Goal: Task Accomplishment & Management: Contribute content

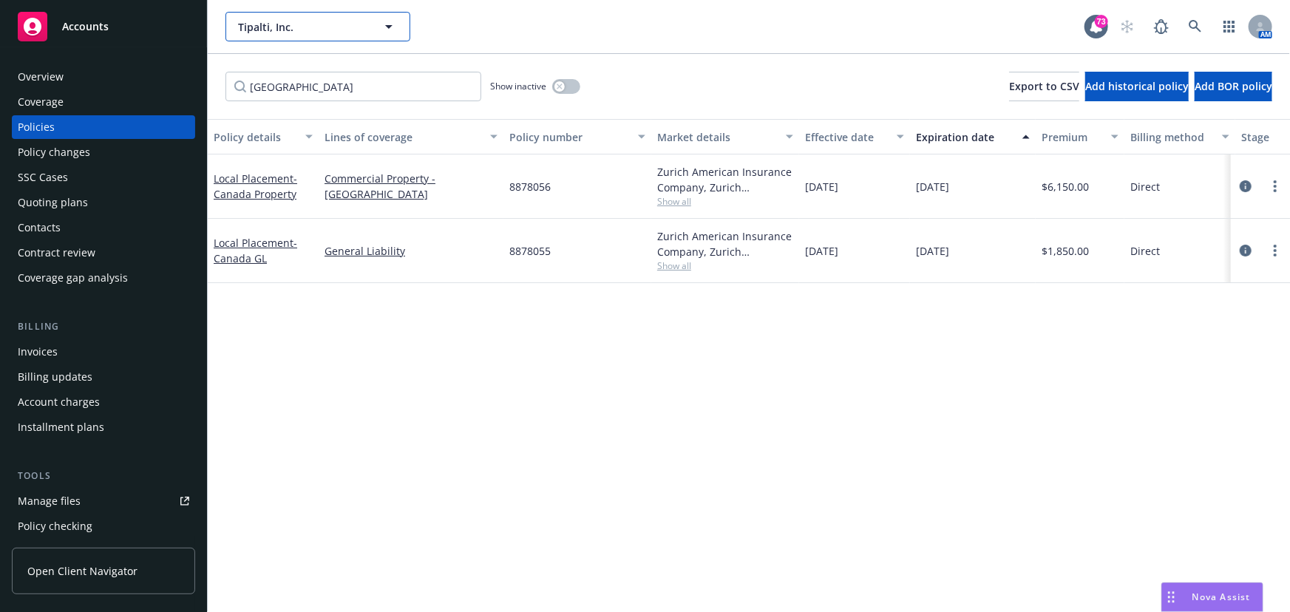
click at [384, 30] on icon "button" at bounding box center [389, 27] width 18 height 18
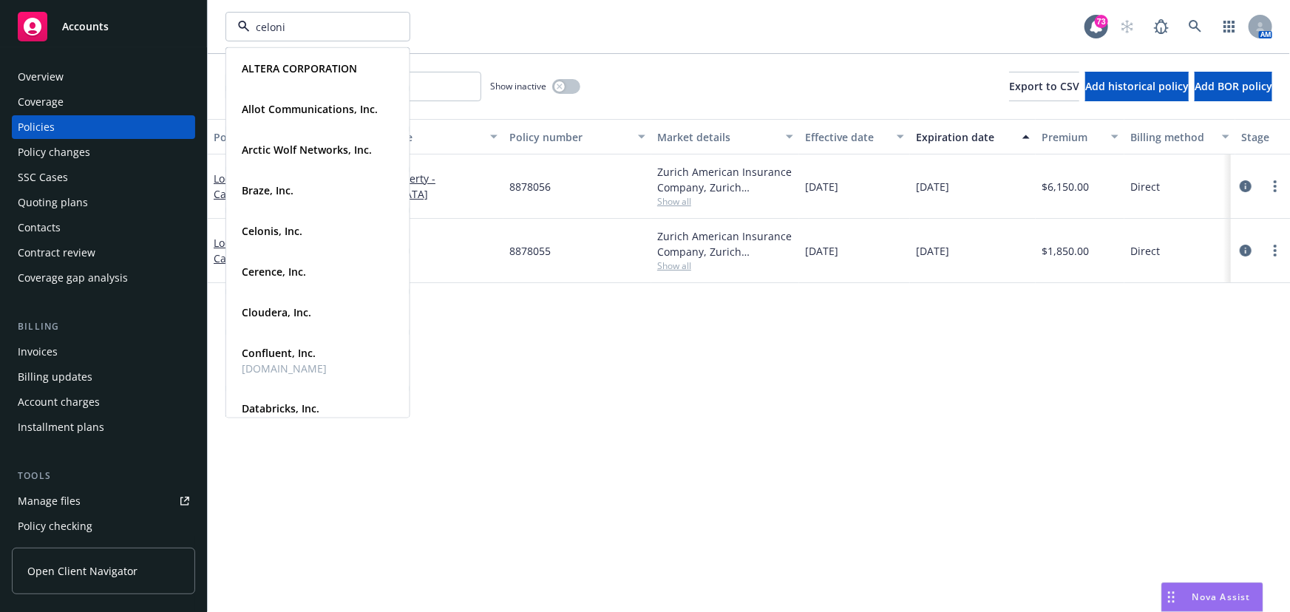
type input "celonis"
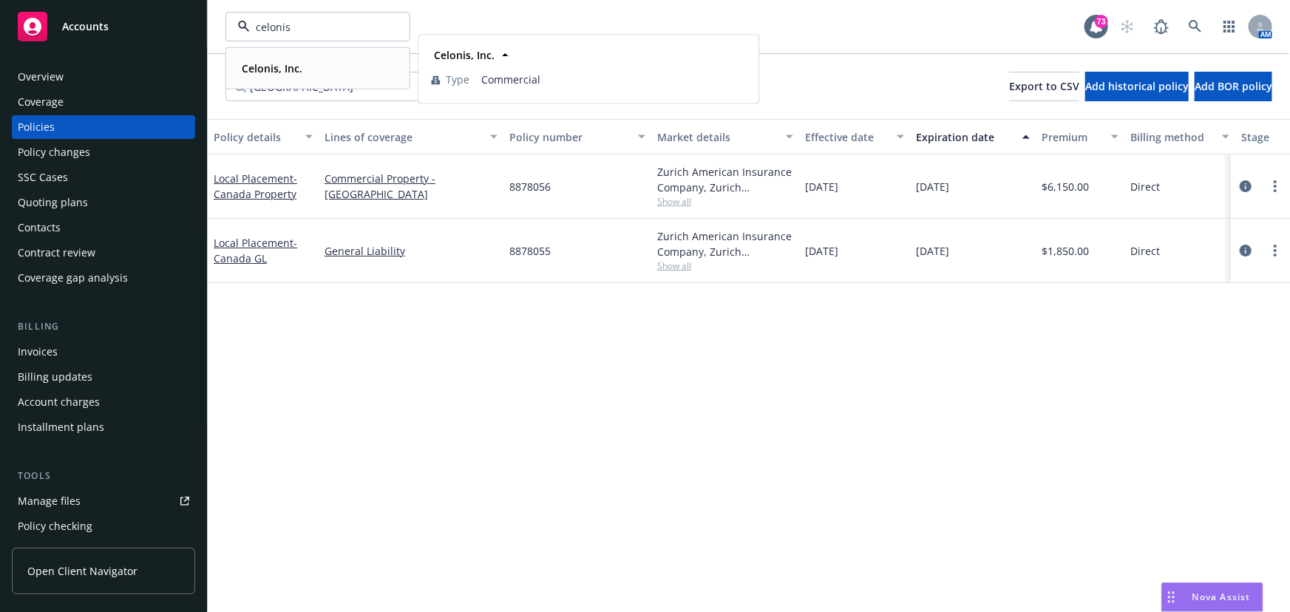
click at [339, 65] on div "Celonis, Inc." at bounding box center [318, 68] width 164 height 21
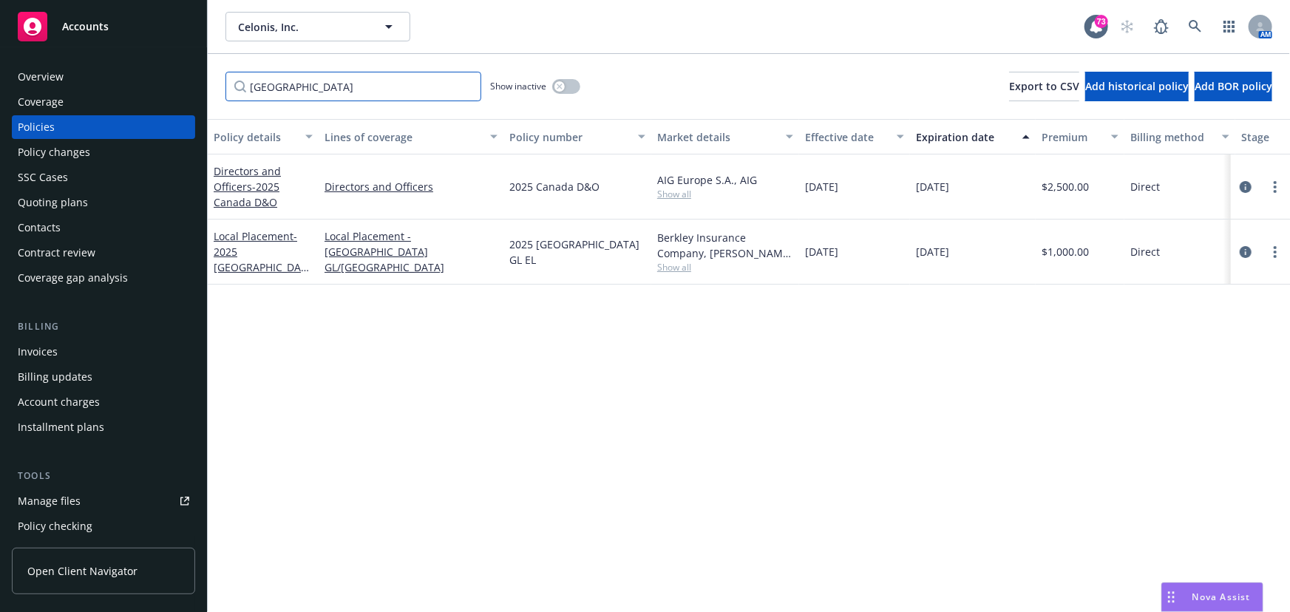
click at [281, 88] on input "[GEOGRAPHIC_DATA]" at bounding box center [353, 87] width 256 height 30
type input "c"
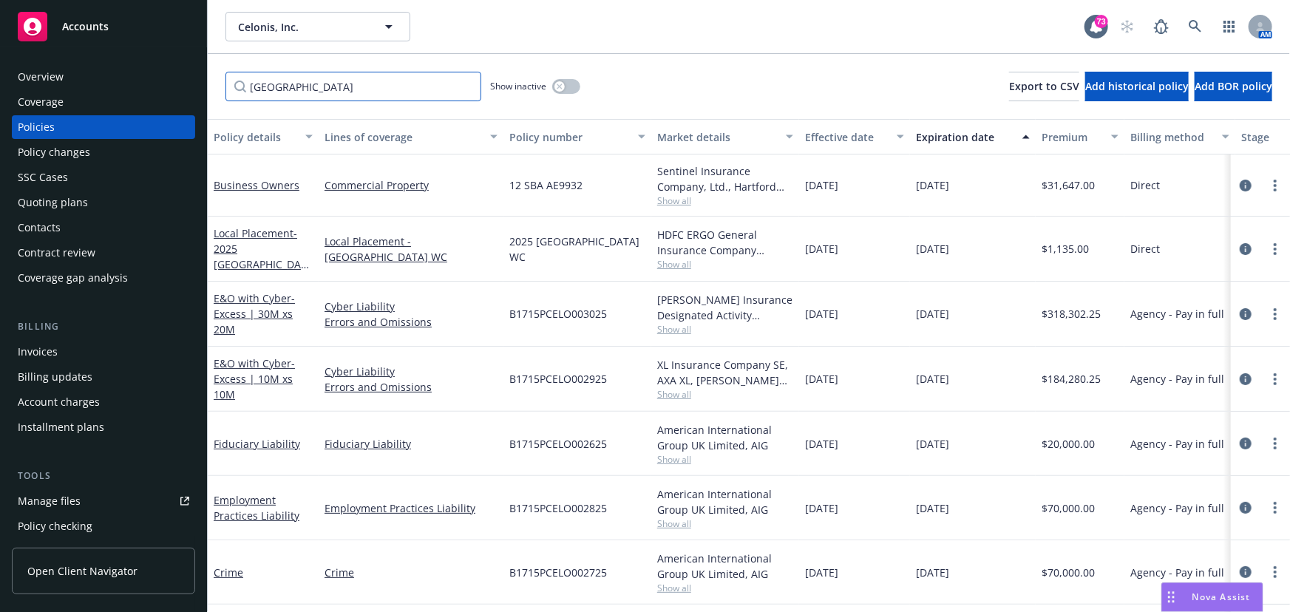
type input "[GEOGRAPHIC_DATA]"
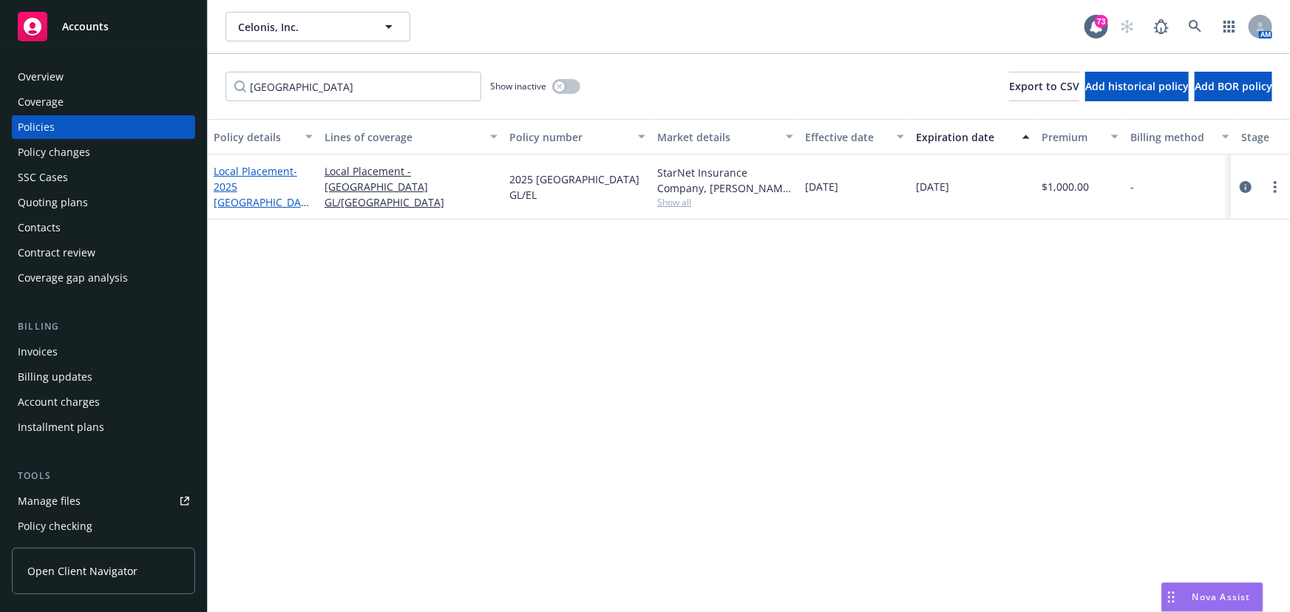
click at [243, 188] on span "- 2025 [GEOGRAPHIC_DATA] GL/EL" at bounding box center [261, 194] width 95 height 61
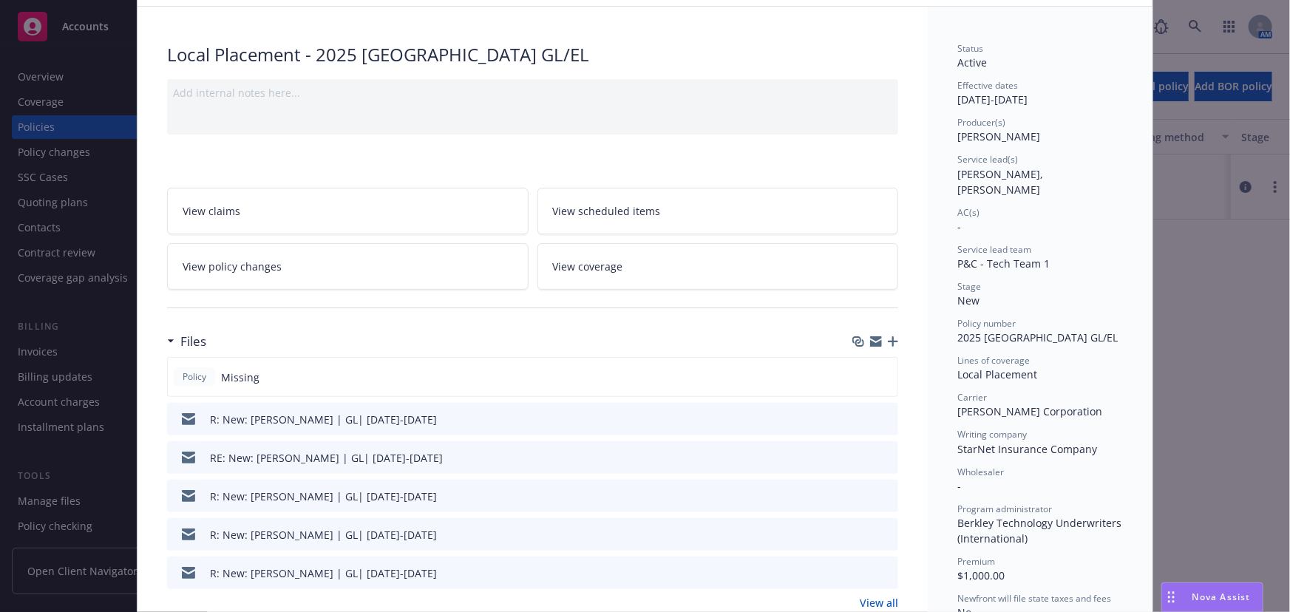
scroll to position [201, 0]
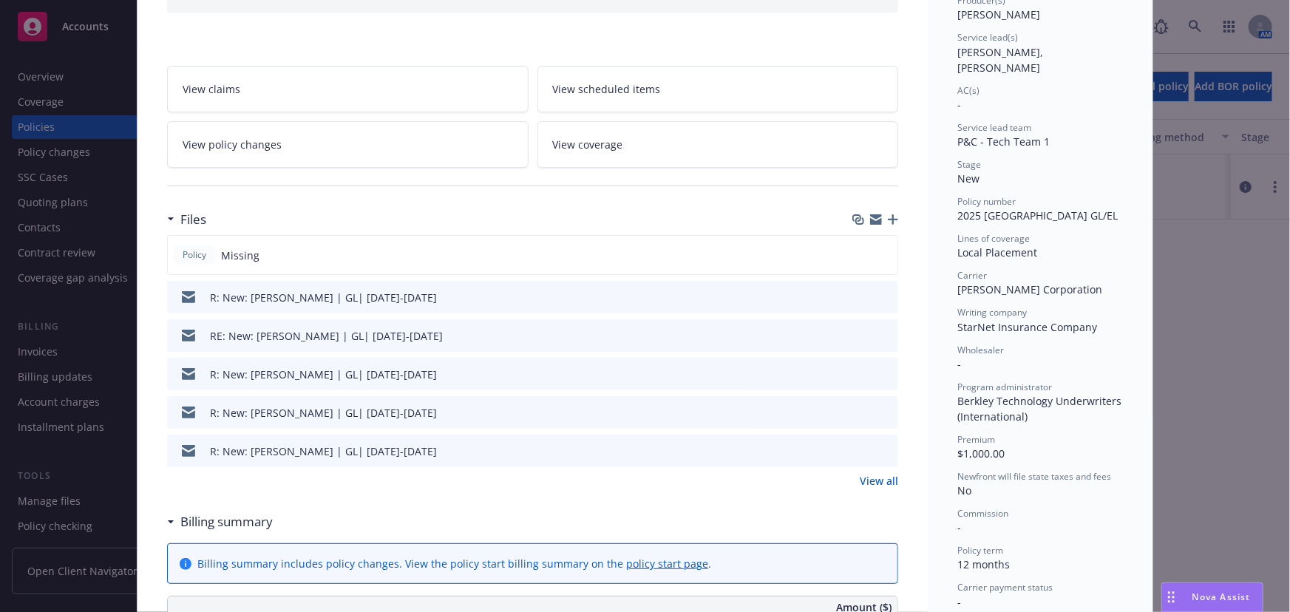
click at [888, 217] on icon "button" at bounding box center [893, 219] width 10 height 10
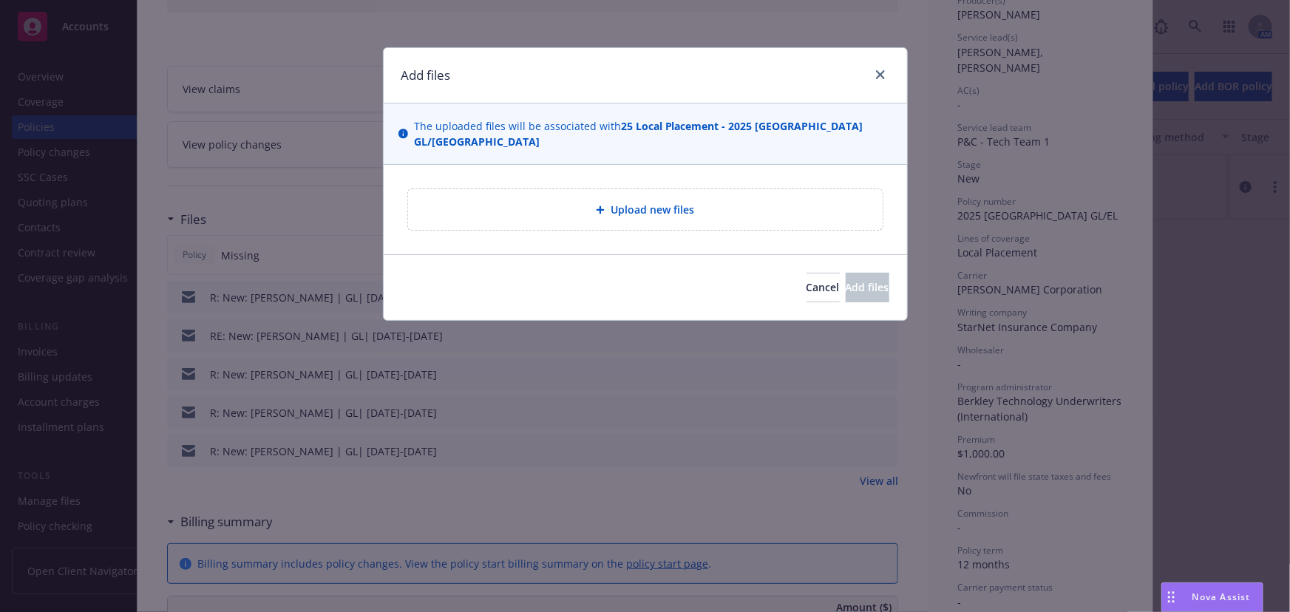
type textarea "x"
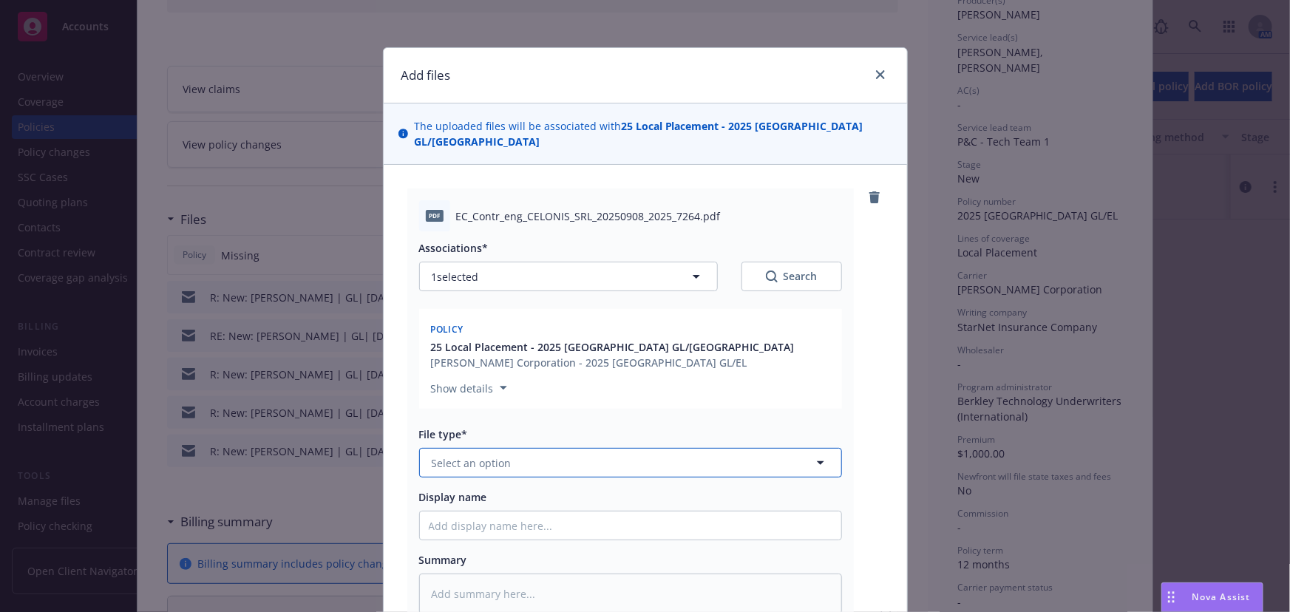
click at [488, 455] on span "Select an option" at bounding box center [472, 463] width 80 height 16
type input "Inovice"
click at [481, 455] on input "Inovice" at bounding box center [628, 463] width 368 height 16
drag, startPoint x: 494, startPoint y: 447, endPoint x: 458, endPoint y: 447, distance: 35.5
click at [458, 455] on input at bounding box center [628, 463] width 368 height 16
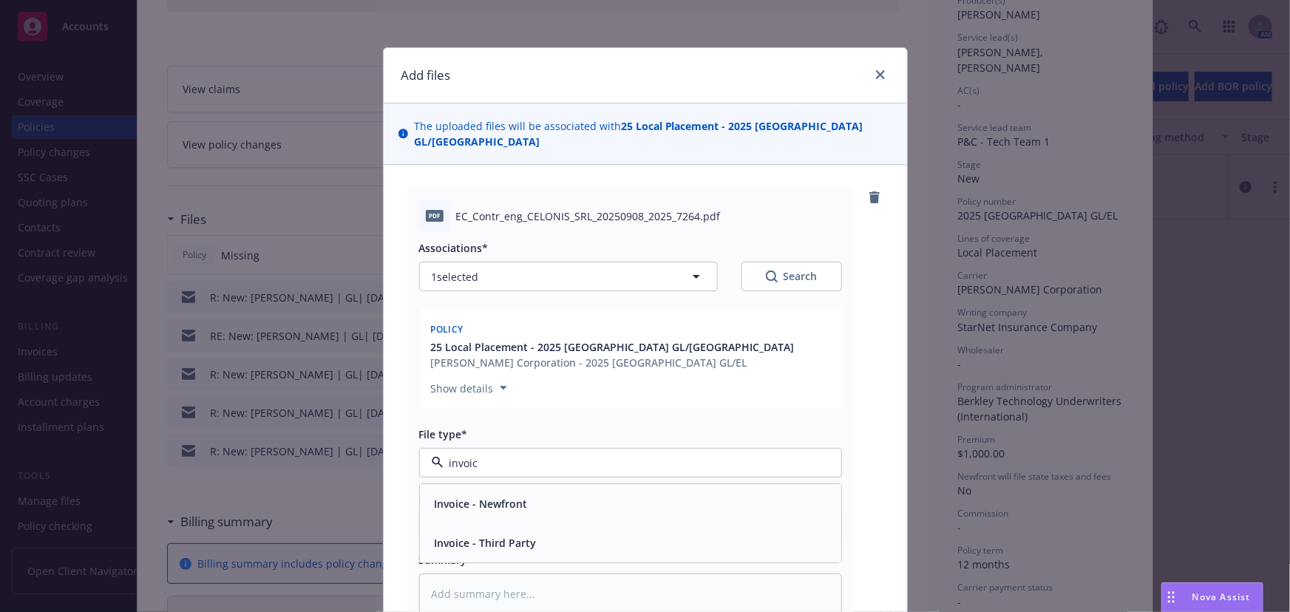
type input "invoice"
click at [473, 533] on div "Invoice - Third Party" at bounding box center [484, 543] width 111 height 21
click at [464, 518] on input "Display name" at bounding box center [630, 526] width 421 height 28
type textarea "x"
type input "I"
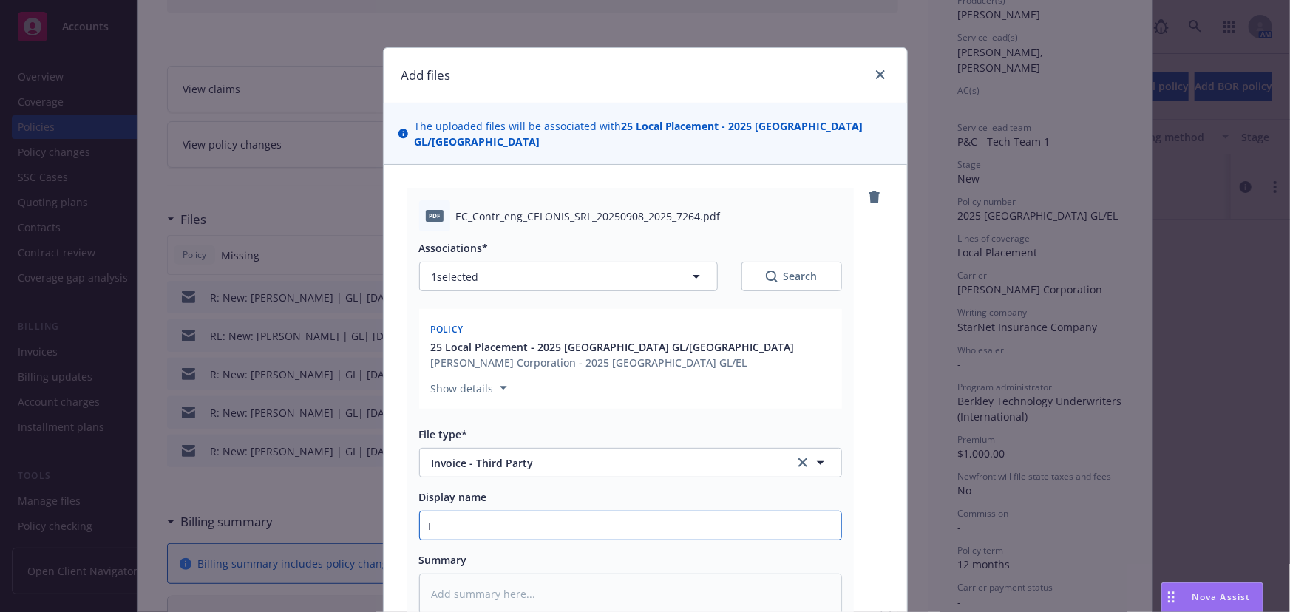
type textarea "x"
type input "It"
type textarea "x"
type input "Itl"
type textarea "x"
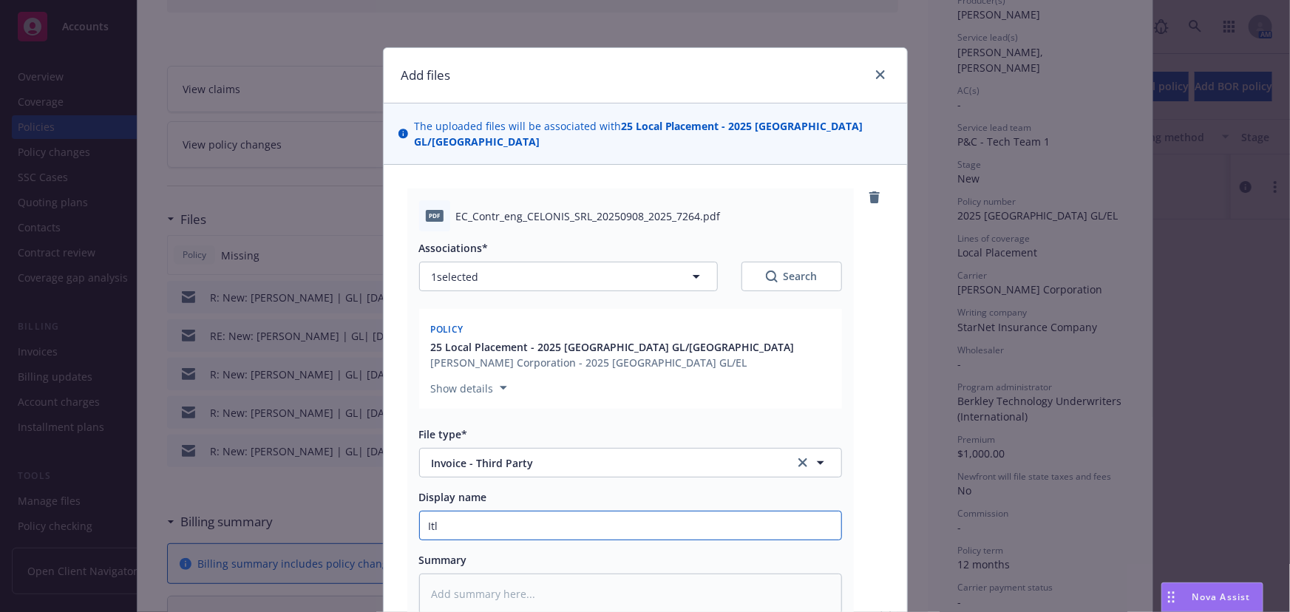
type input "Itla"
type textarea "x"
type input "Itlay"
type textarea "x"
type input "Itlay-"
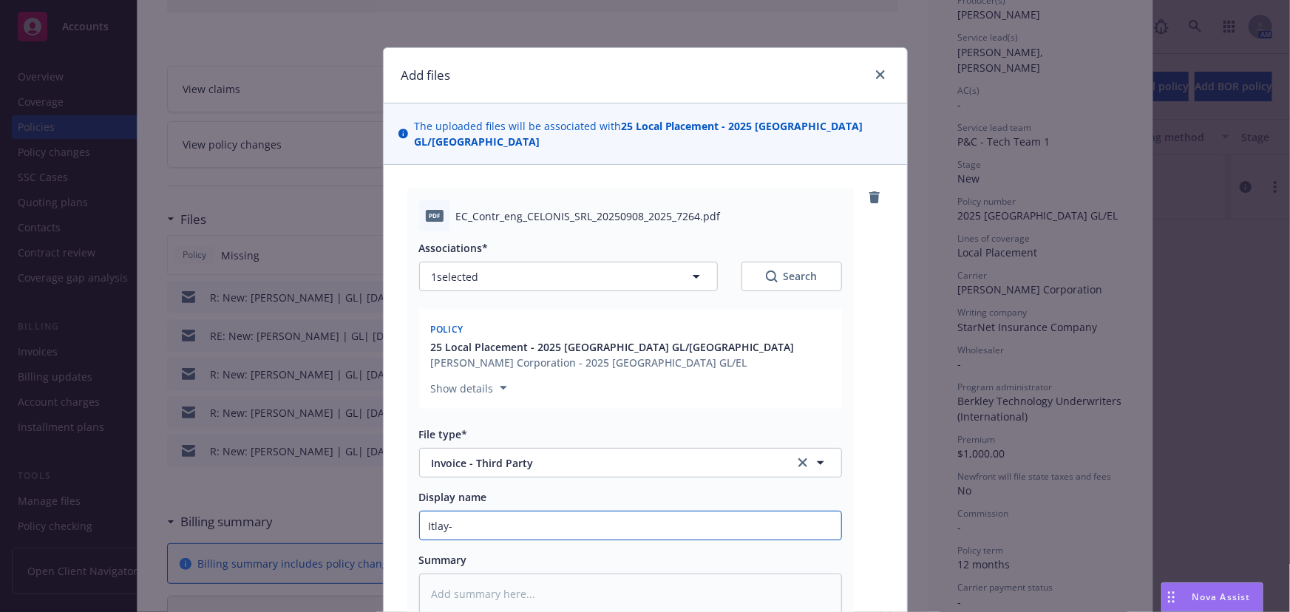
type textarea "x"
type input "Itlay-"
type textarea "x"
type input "Itlay- C"
type textarea "x"
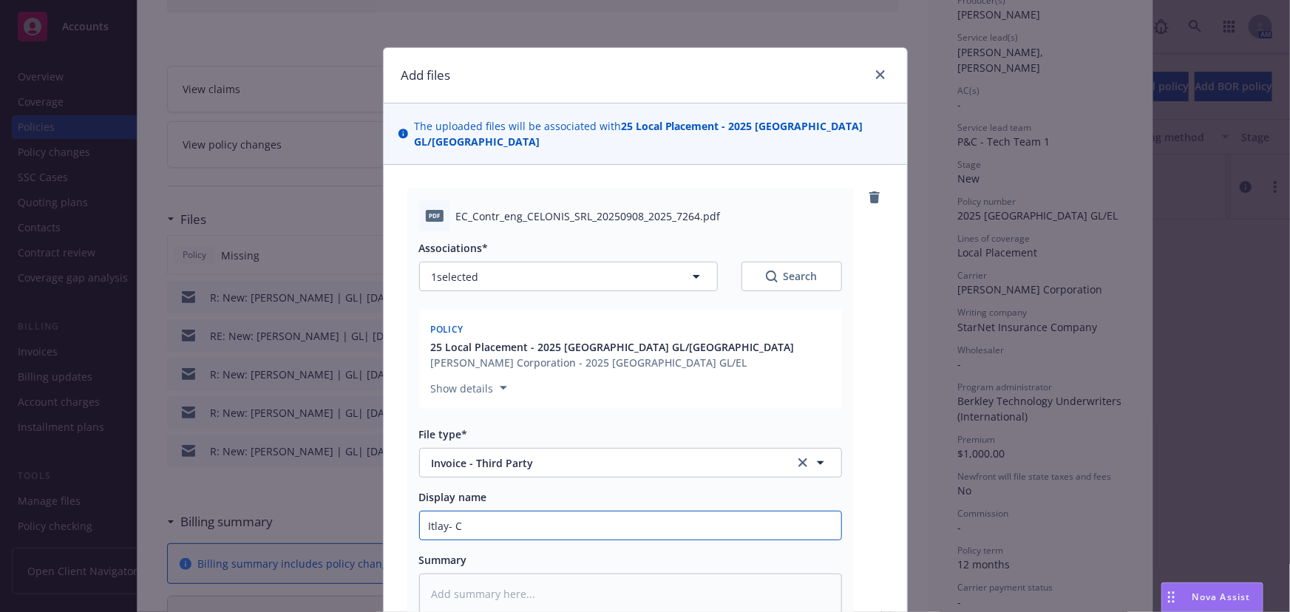
type input "Itlay- Co"
type textarea "x"
type input "Itlay- C"
type textarea "x"
type input "Itlay- Ce"
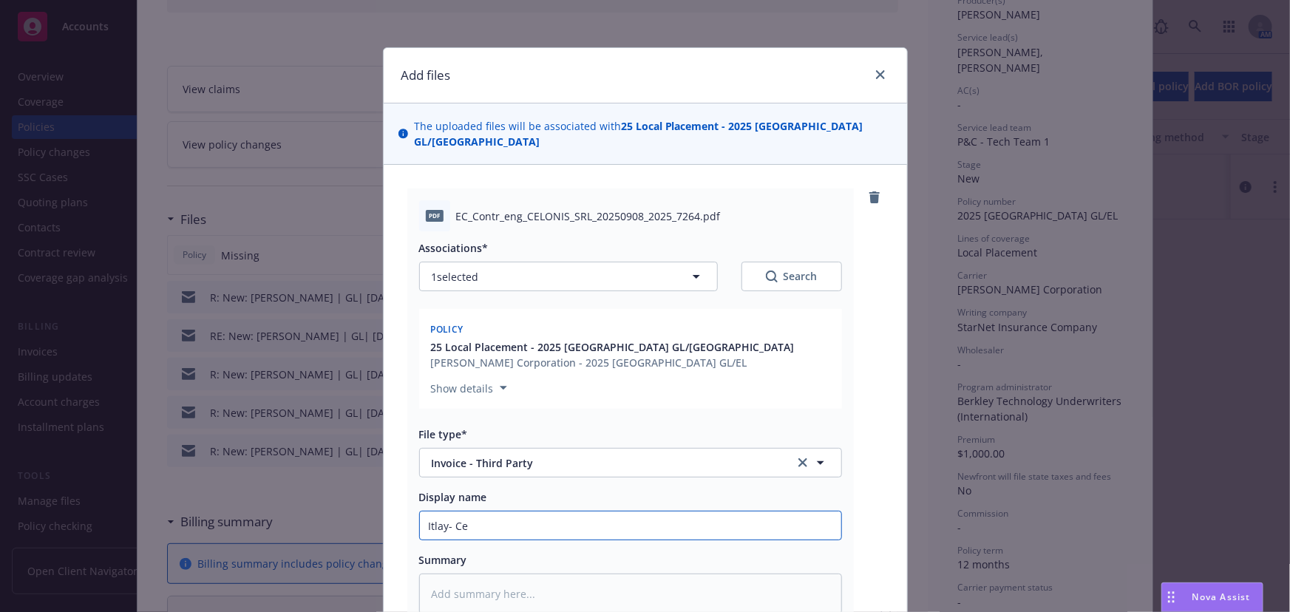
type textarea "x"
type input "Itlay- Cel"
type textarea "x"
type input "Itlay- Celo"
type textarea "x"
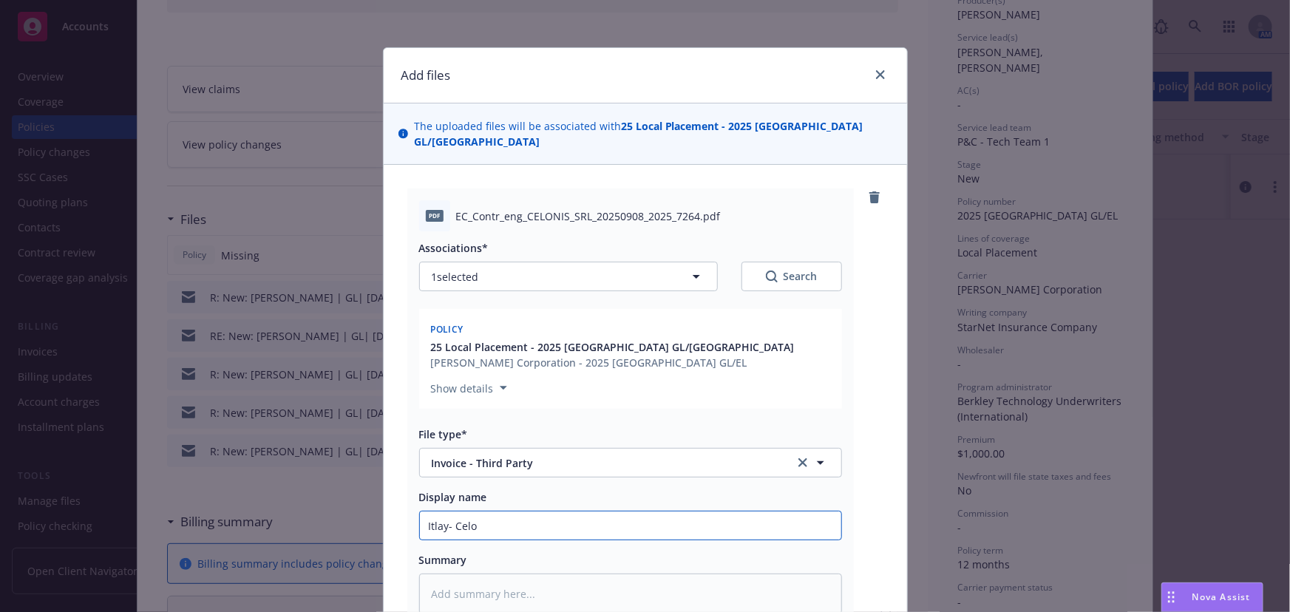
type input "Itlay- Celon"
type textarea "x"
type input "Itlay- Celoni"
type textarea "x"
type input "Itlay- Celonis"
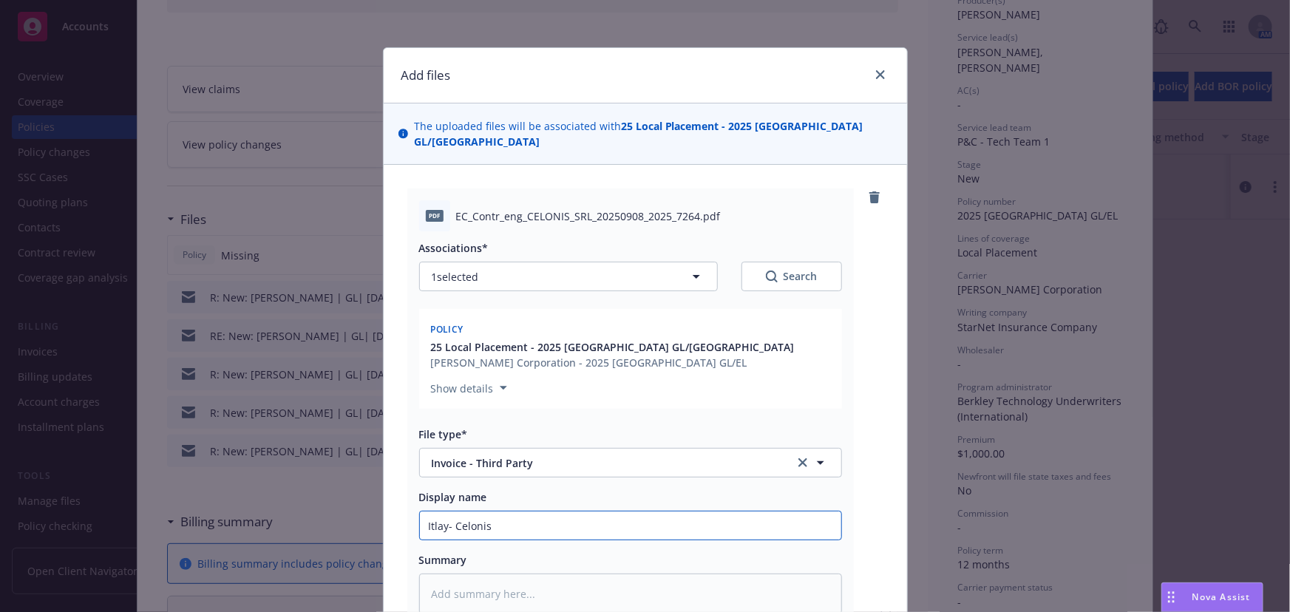
type textarea "x"
type input "Itlay- [PERSON_NAME]"
type textarea "x"
type input "Itlay- Celonis GL"
type textarea "x"
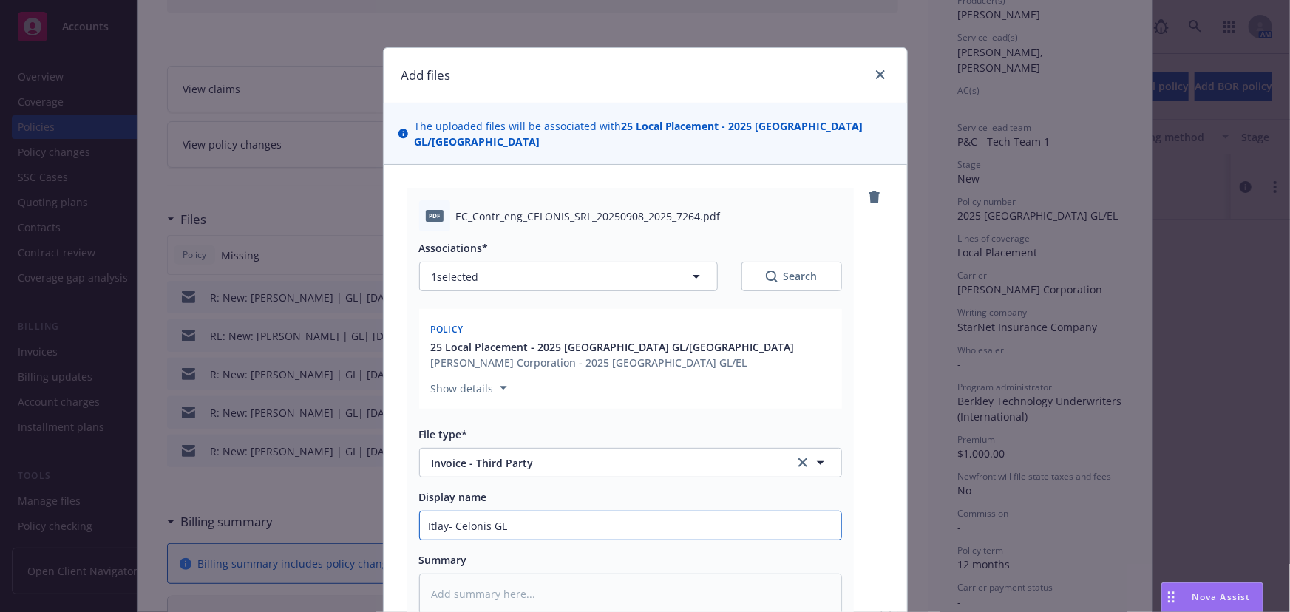
type input "Itlay- Celonis GL"
type textarea "x"
type input "Itlay- Celonis GL I"
type textarea "x"
type input "Itlay- Celonis GL Inv"
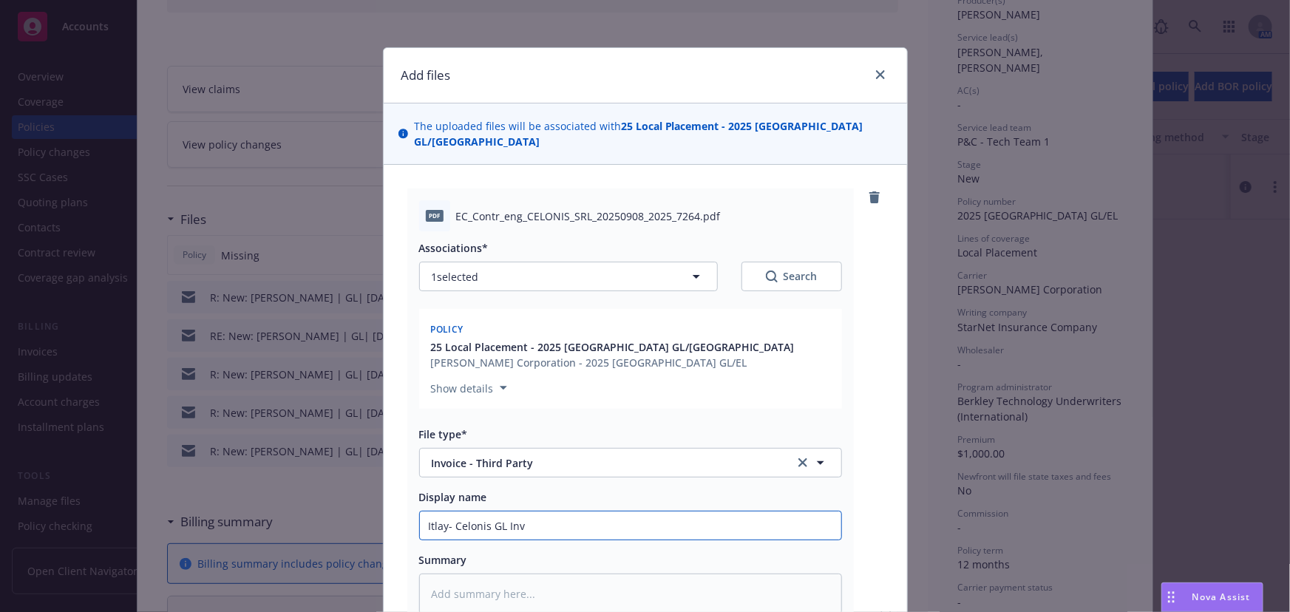
type textarea "x"
type input "Itlay- Celonis GL Invo"
type textarea "x"
type input "Itlay- Celonis GL Invoic"
type textarea "x"
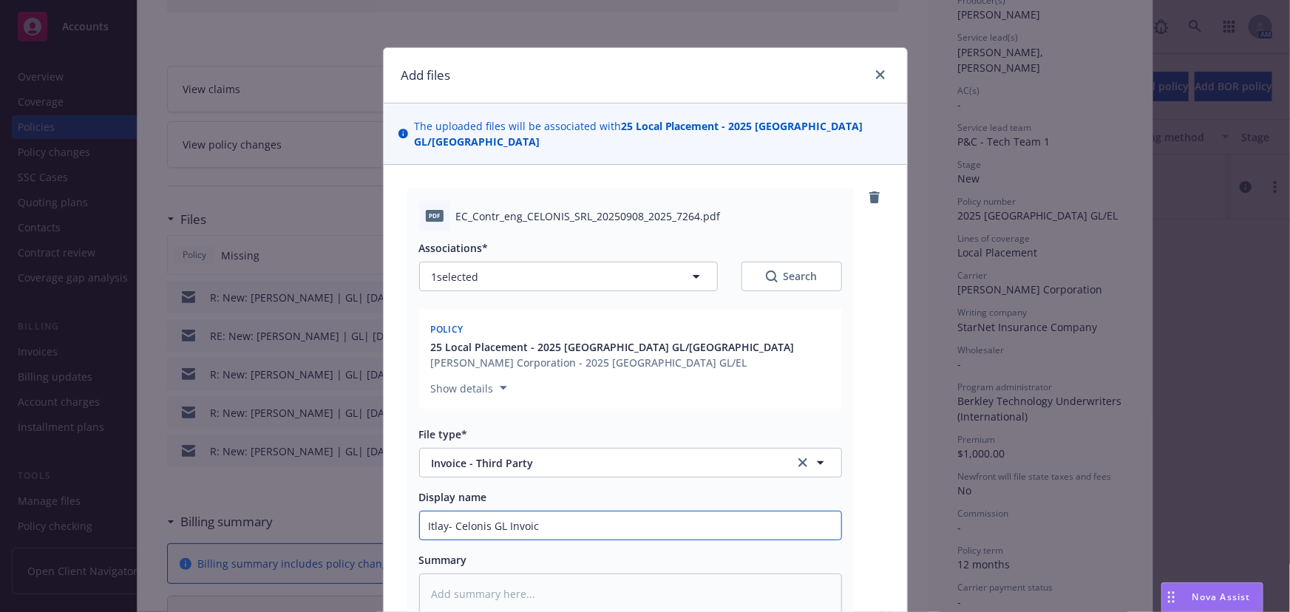
type input "Itlay- Celonis GL Invoice"
type textarea "x"
type input "Itlay- Celonis GL Invoice"
type textarea "x"
type input "Itlay- Celonis GL Invoice 2"
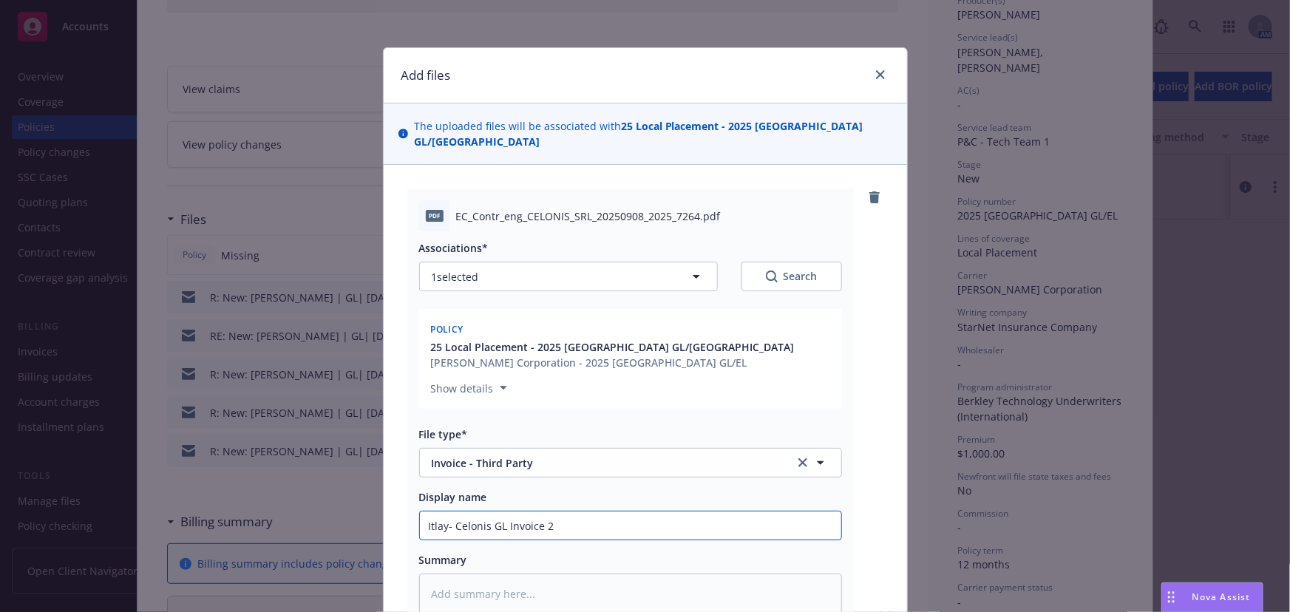
type textarea "x"
type input "Itlay- Celonis GL Invoice 25"
type textarea "x"
type input "Itlay- Celonis GL Invoice 25-"
type textarea "x"
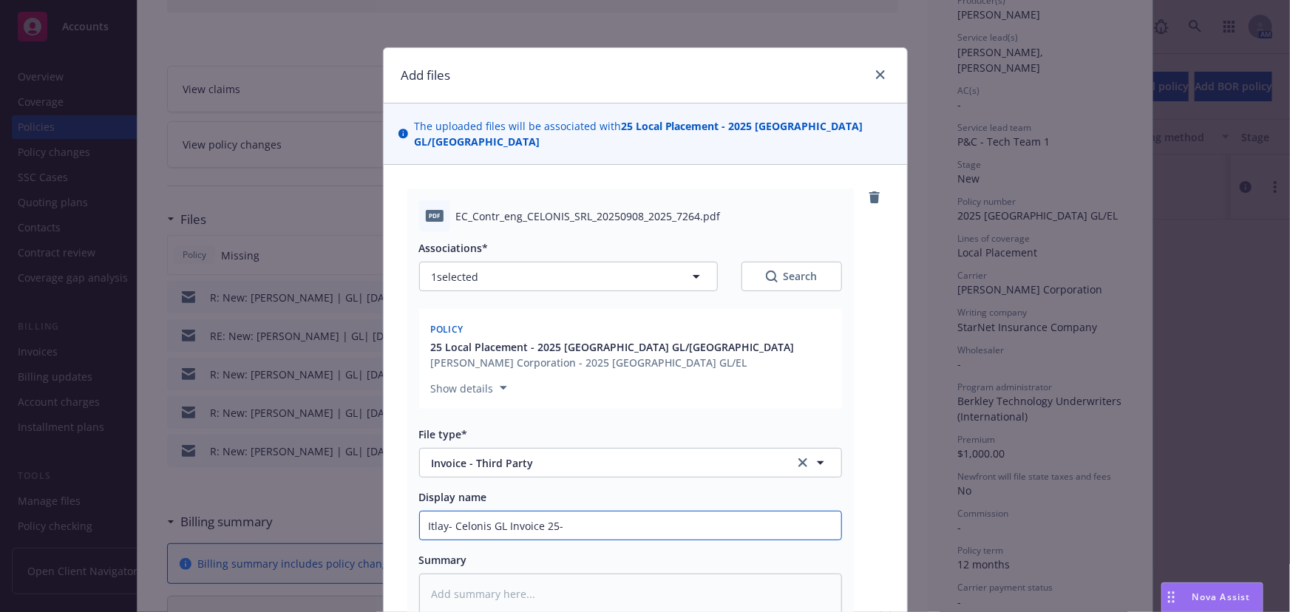
type input "Itlay- Celonis GL Invoice 25-2"
type textarea "x"
type input "Itlay- Celonis GL Invoice 25-26"
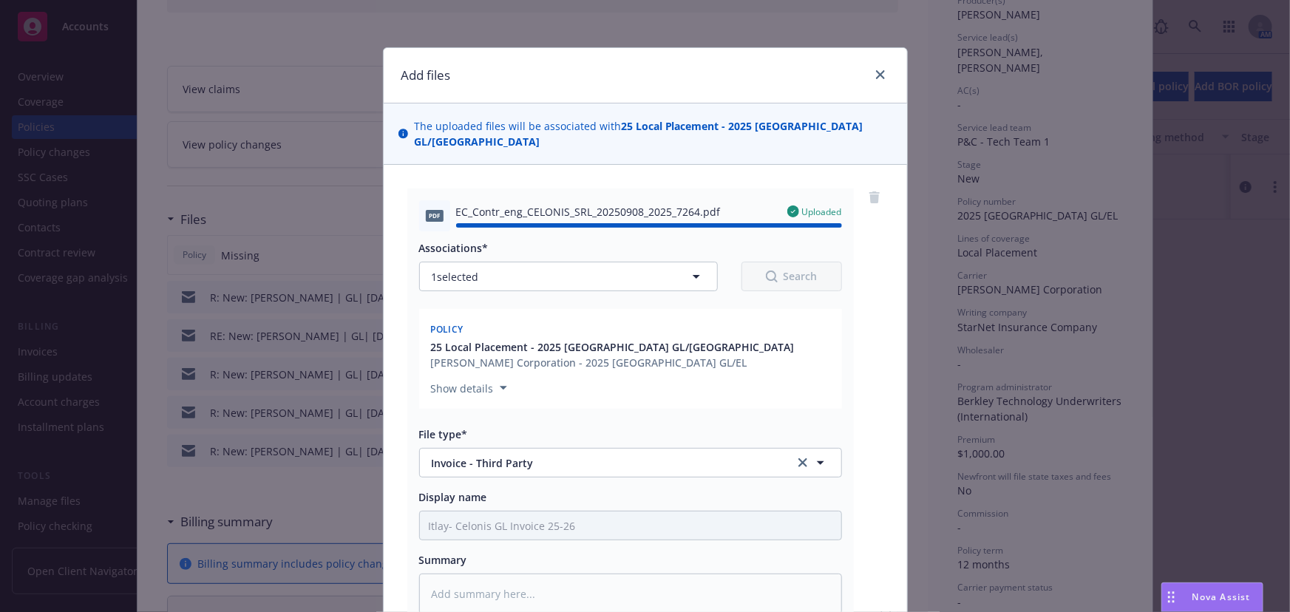
type textarea "x"
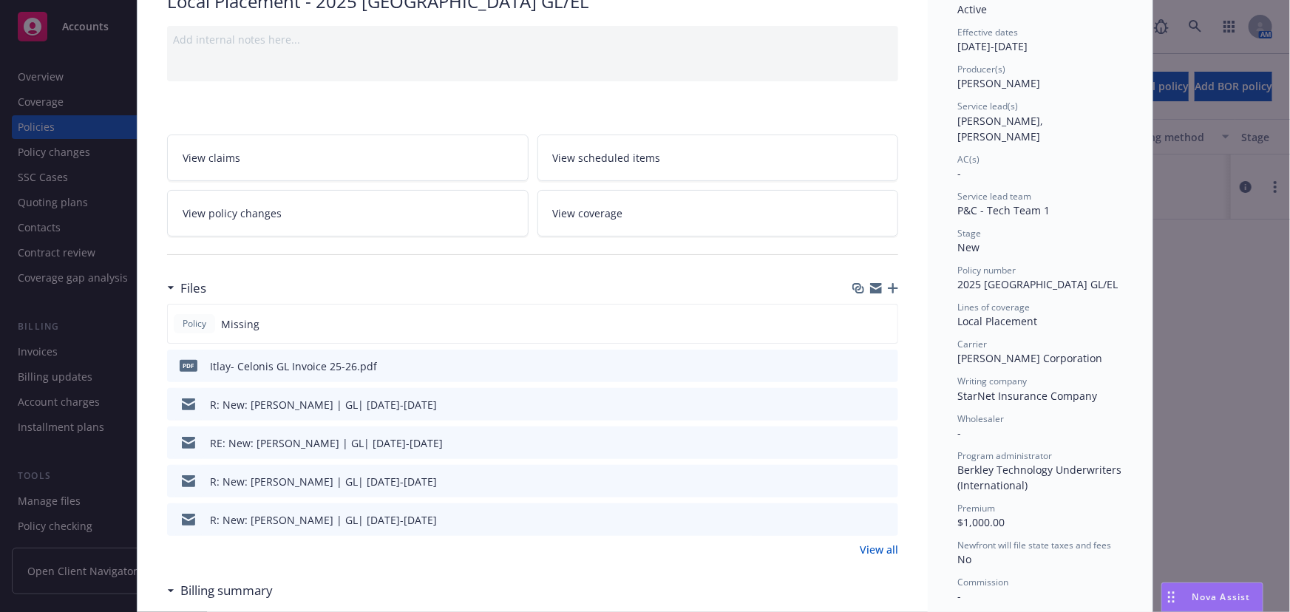
scroll to position [0, 0]
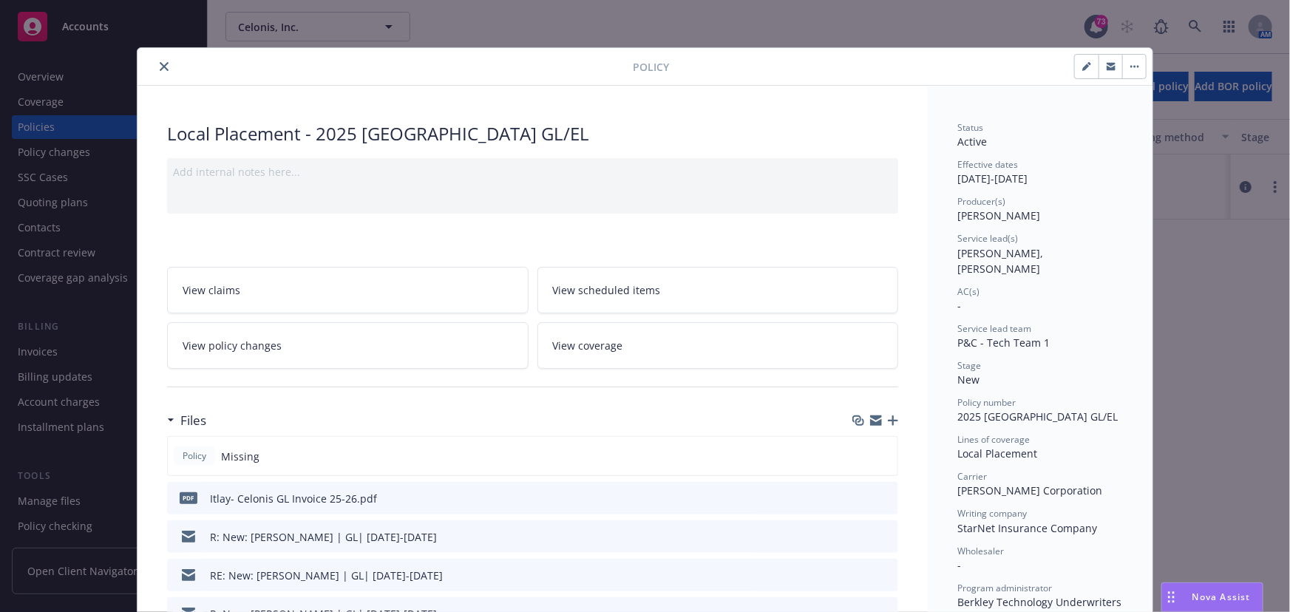
click at [160, 70] on icon "close" at bounding box center [164, 66] width 9 height 9
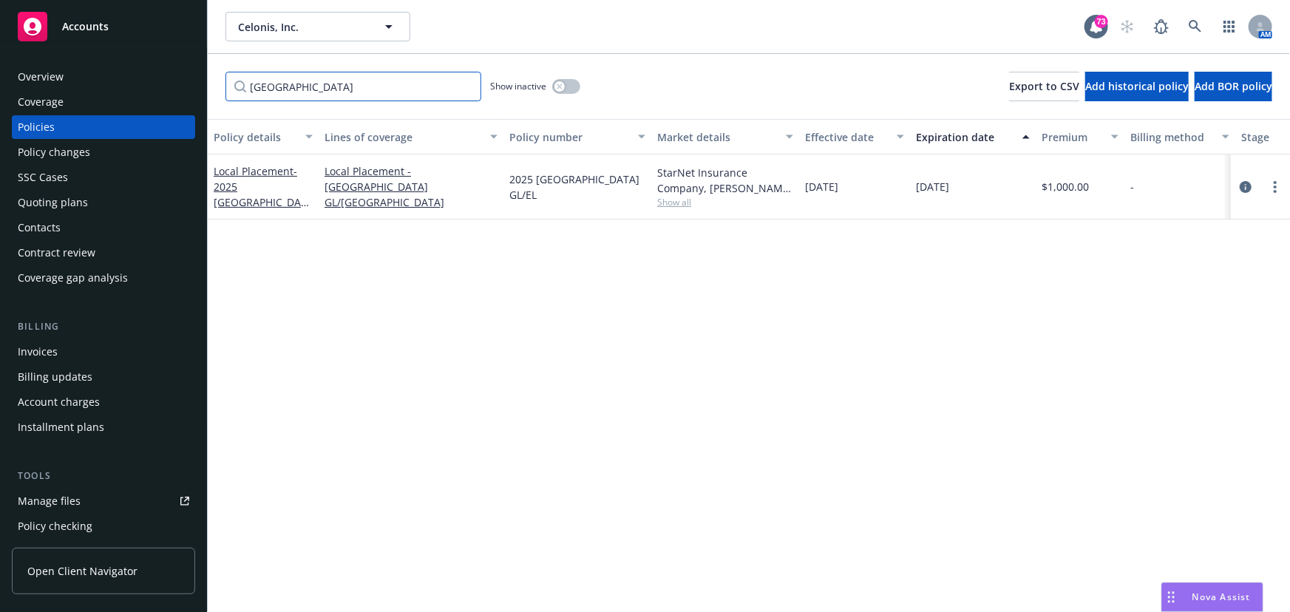
click at [279, 84] on input "[GEOGRAPHIC_DATA]" at bounding box center [353, 87] width 256 height 30
drag, startPoint x: 279, startPoint y: 84, endPoint x: 213, endPoint y: 80, distance: 65.9
click at [213, 80] on div "italy Show inactive Export to CSV Add historical policy Add BOR policy" at bounding box center [749, 86] width 1082 height 65
type input "[GEOGRAPHIC_DATA]"
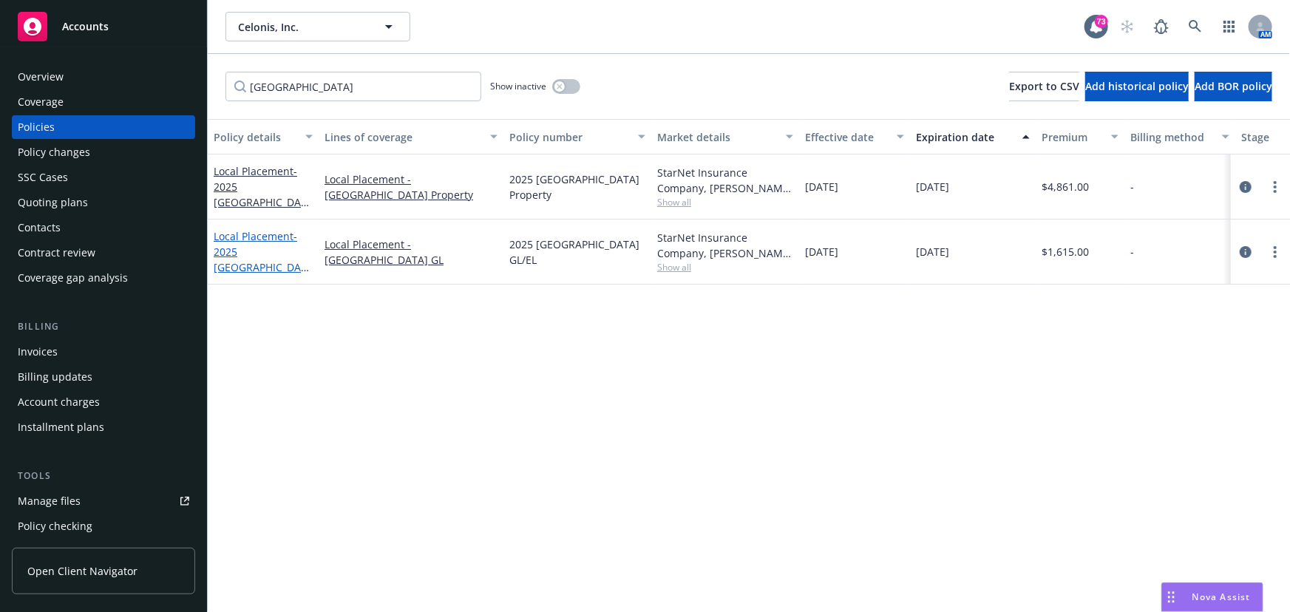
click at [251, 250] on span "- 2025 [GEOGRAPHIC_DATA] GL/EL" at bounding box center [261, 259] width 95 height 61
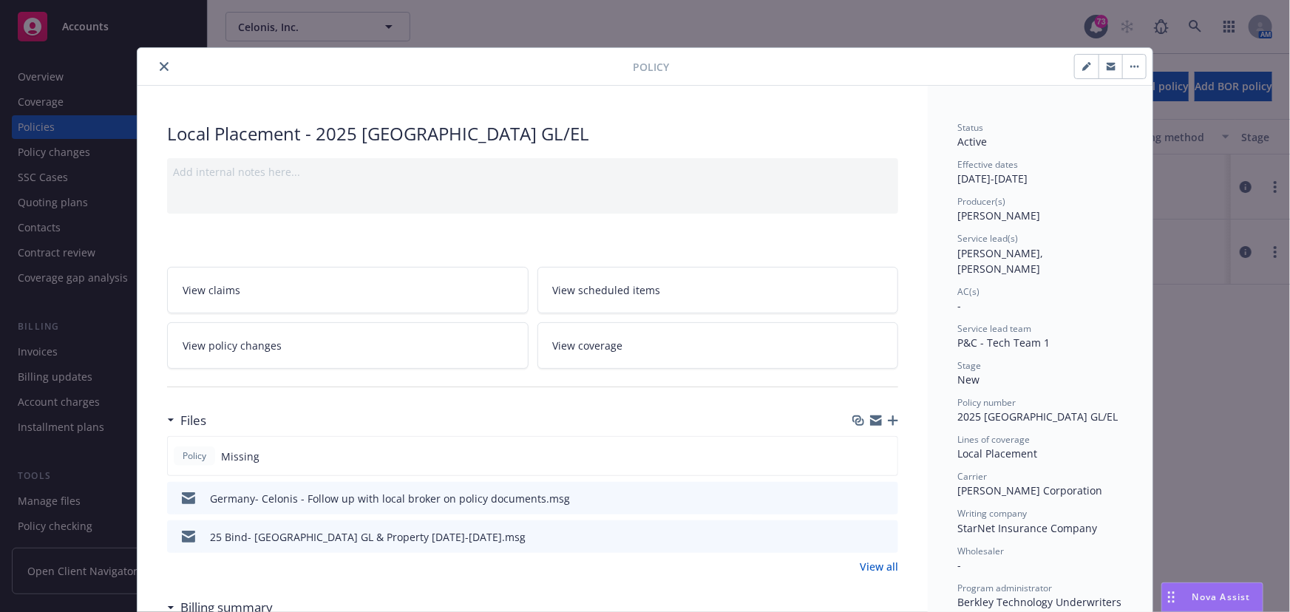
click at [1108, 70] on button "button" at bounding box center [1111, 67] width 24 height 24
click at [160, 64] on icon "close" at bounding box center [164, 66] width 9 height 9
